Goal: Task Accomplishment & Management: Use online tool/utility

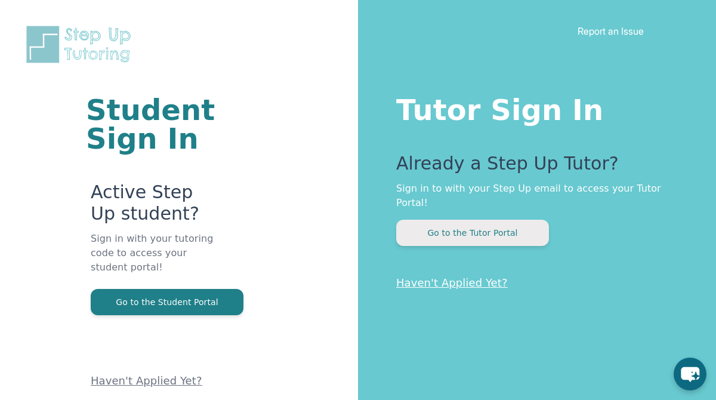
click at [480, 225] on button "Go to the Tutor Portal" at bounding box center [472, 233] width 153 height 26
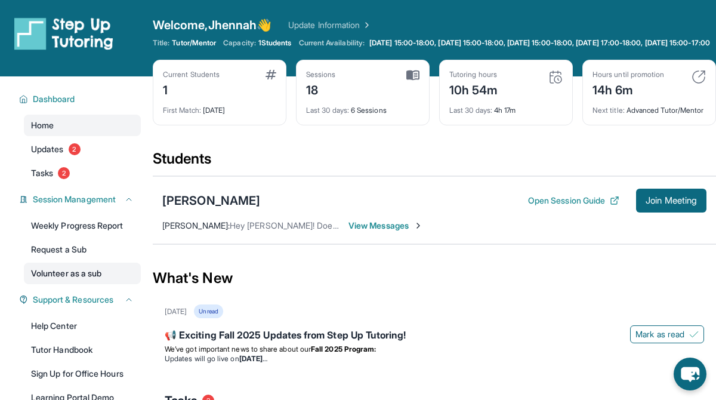
click at [64, 279] on link "Volunteer as a sub" at bounding box center [82, 273] width 117 height 21
click at [512, 25] on div "Welcome, Jhennah 👋 Update Information" at bounding box center [434, 25] width 563 height 17
click at [408, 232] on span "View Messages" at bounding box center [386, 226] width 75 height 12
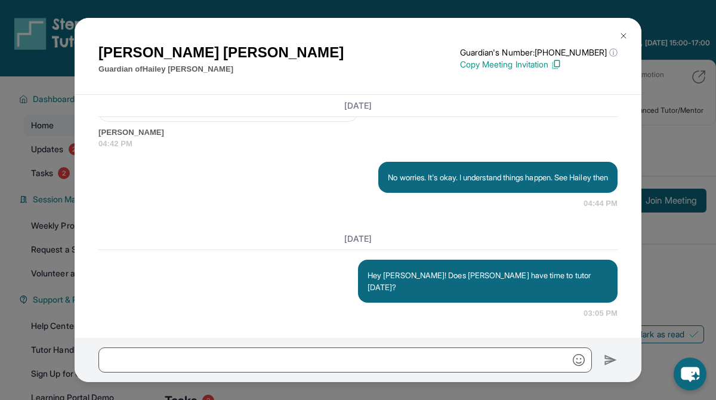
scroll to position [5202, 0]
click at [625, 35] on img at bounding box center [624, 36] width 10 height 10
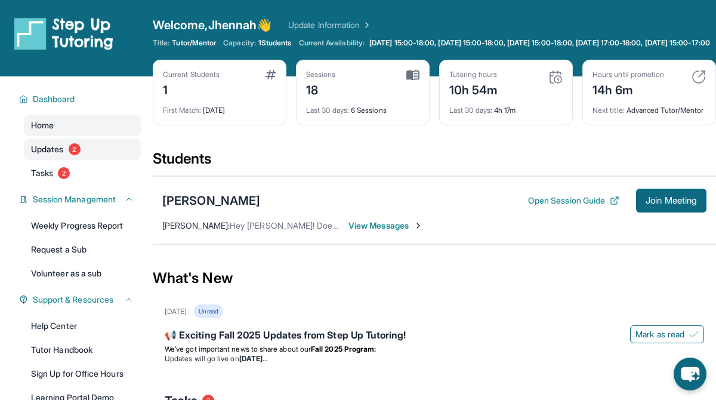
click at [80, 153] on link "Updates 2" at bounding box center [82, 148] width 117 height 21
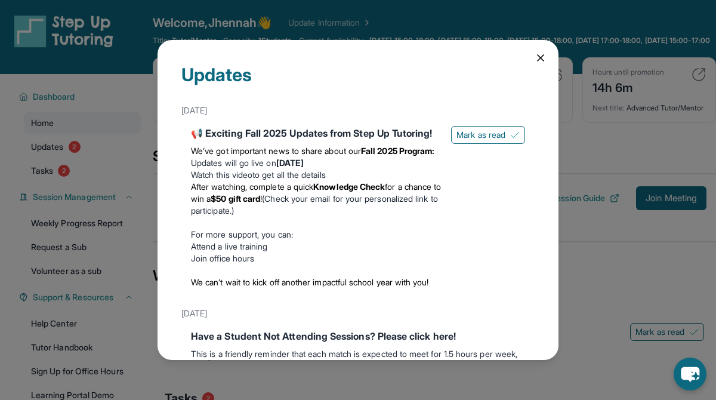
scroll to position [0, 0]
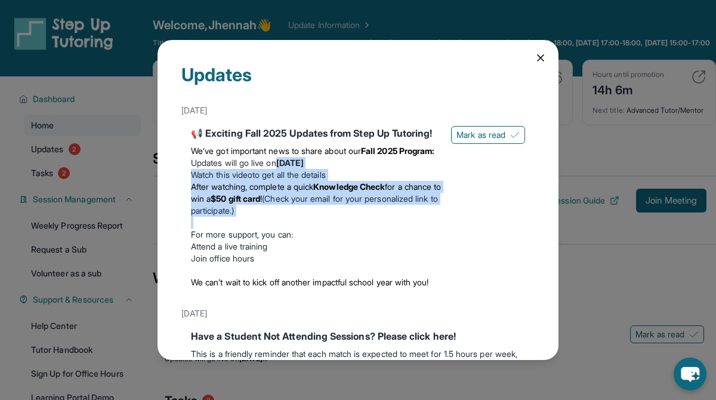
drag, startPoint x: 286, startPoint y: 172, endPoint x: 319, endPoint y: 229, distance: 66.0
click at [319, 229] on div "We’ve got important news to share about our Fall 2025 Program: Updates will go …" at bounding box center [316, 216] width 251 height 153
click at [319, 229] on p at bounding box center [316, 223] width 251 height 12
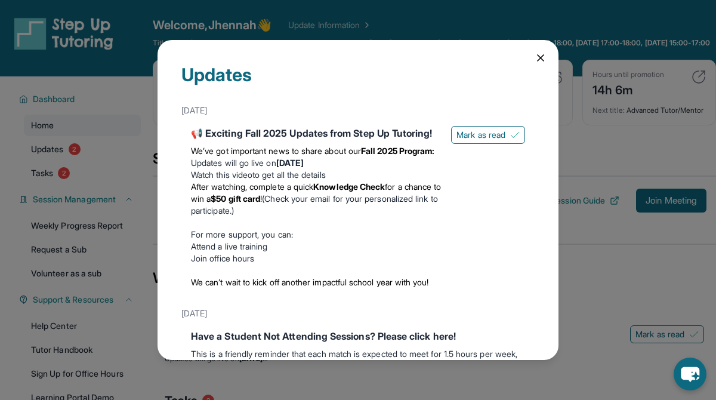
click at [540, 56] on icon at bounding box center [541, 58] width 6 height 6
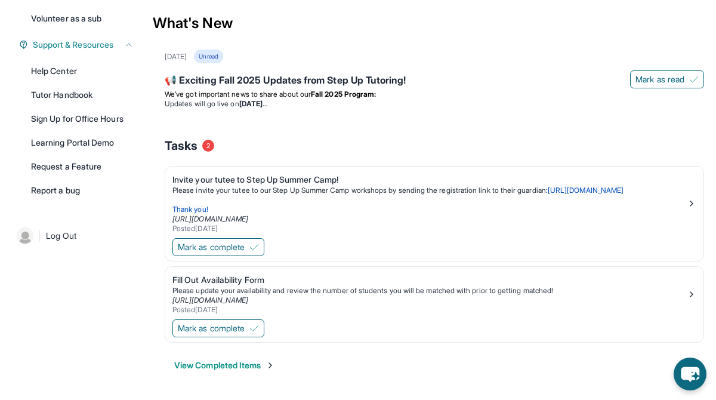
scroll to position [274, 0]
click at [242, 244] on span "Mark as complete" at bounding box center [211, 247] width 67 height 12
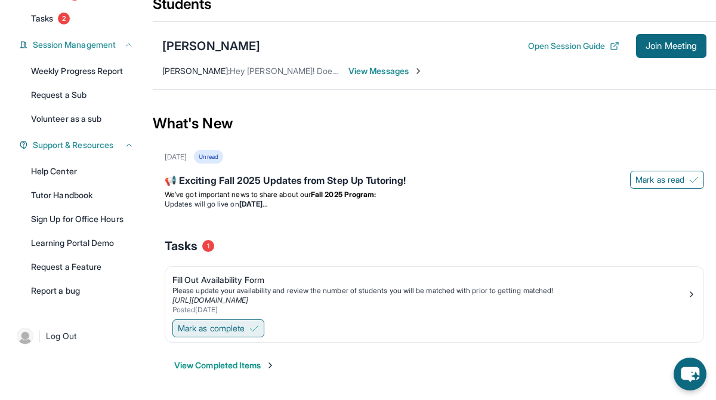
click at [254, 329] on img at bounding box center [254, 328] width 10 height 10
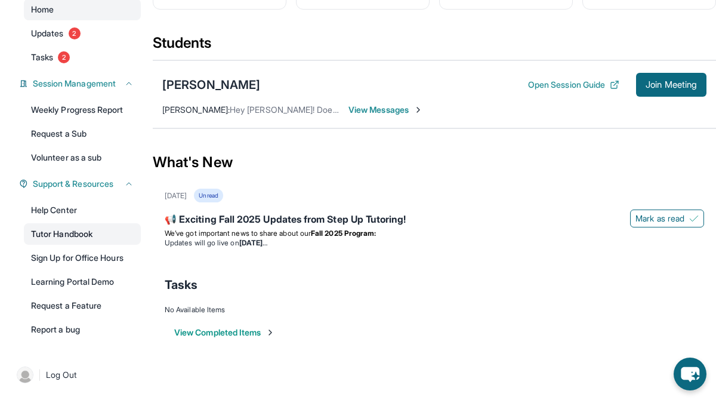
click at [109, 229] on link "Tutor Handbook" at bounding box center [82, 233] width 117 height 21
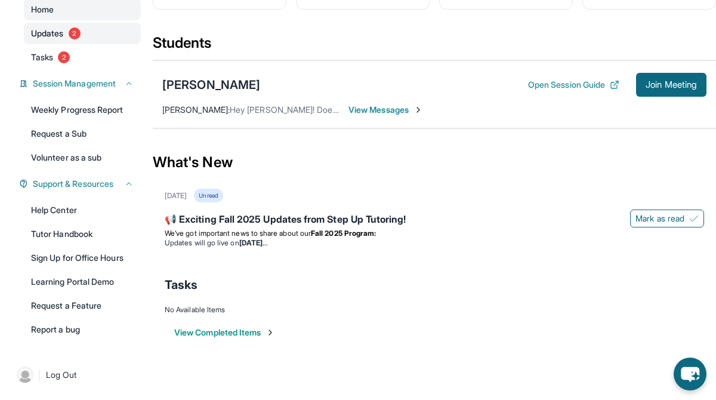
click at [54, 38] on span "Updates" at bounding box center [47, 33] width 33 height 12
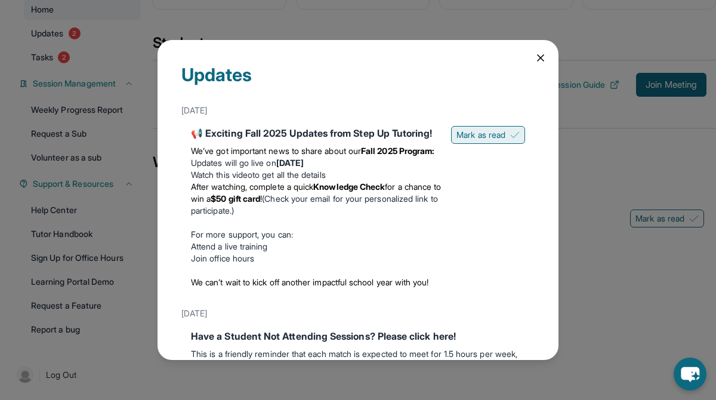
click at [476, 135] on span "Mark as read" at bounding box center [481, 135] width 49 height 12
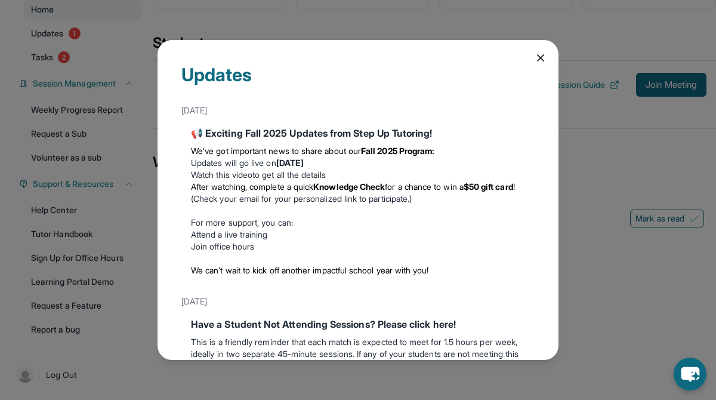
click at [545, 53] on icon at bounding box center [541, 58] width 12 height 12
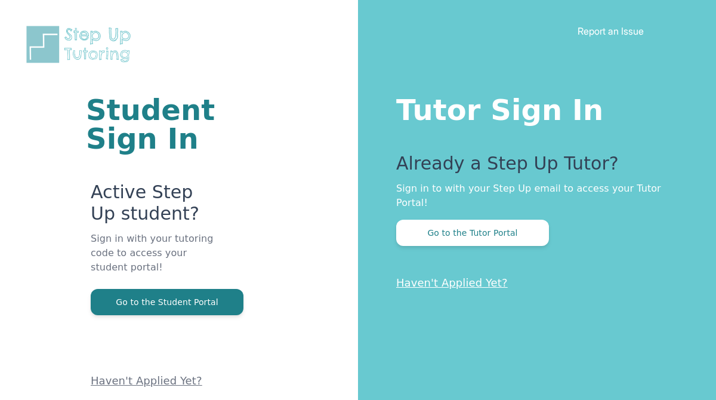
scroll to position [125, 0]
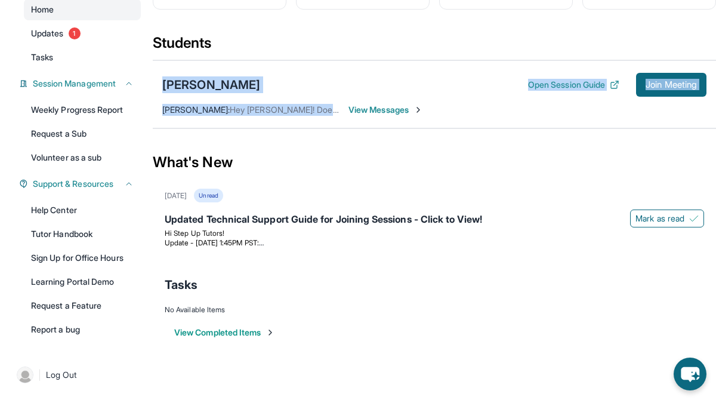
drag, startPoint x: 479, startPoint y: 68, endPoint x: 480, endPoint y: 140, distance: 72.2
click at [480, 136] on section "Students Hailey Baker Open Session Guide Join Meeting Jhennah Gill : Hey Maegan…" at bounding box center [434, 84] width 563 height 103
click at [482, 128] on div "Hailey Baker Open Session Guide Join Meeting Jhennah Gill : Hey Maegan! Does Ha…" at bounding box center [434, 94] width 563 height 68
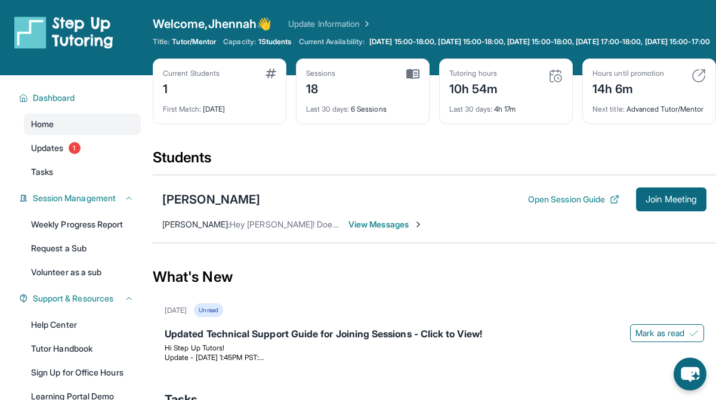
scroll to position [0, 0]
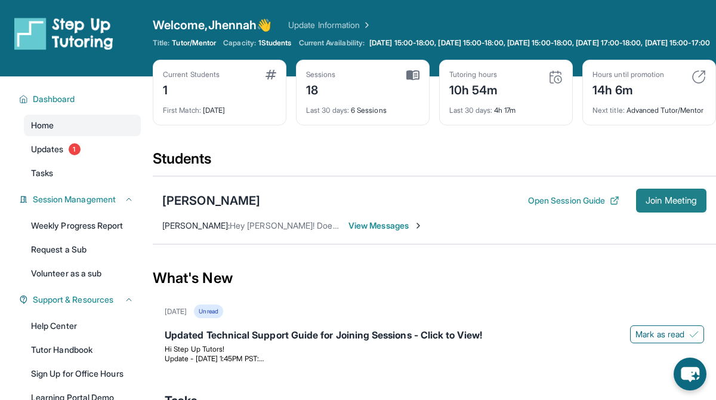
click at [659, 204] on span "Join Meeting" at bounding box center [671, 200] width 51 height 7
